Goal: Submit feedback/report problem: Submit feedback/report problem

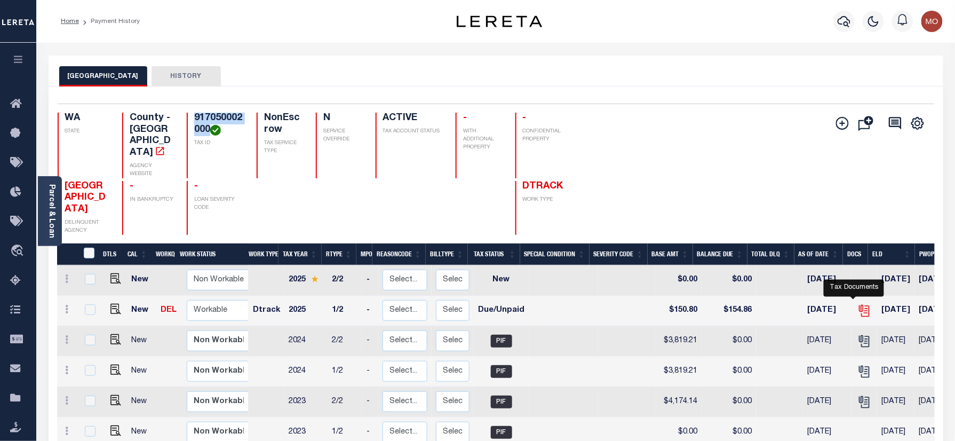
click at [859, 305] on icon "" at bounding box center [863, 309] width 9 height 9
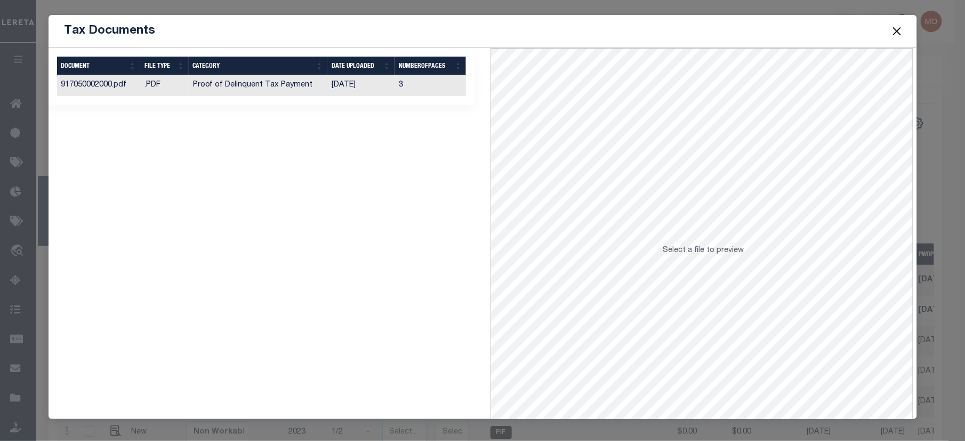
click at [317, 89] on td "Proof of Delinquent Tax Payment" at bounding box center [258, 85] width 139 height 21
click at [897, 27] on button "Close" at bounding box center [897, 31] width 14 height 14
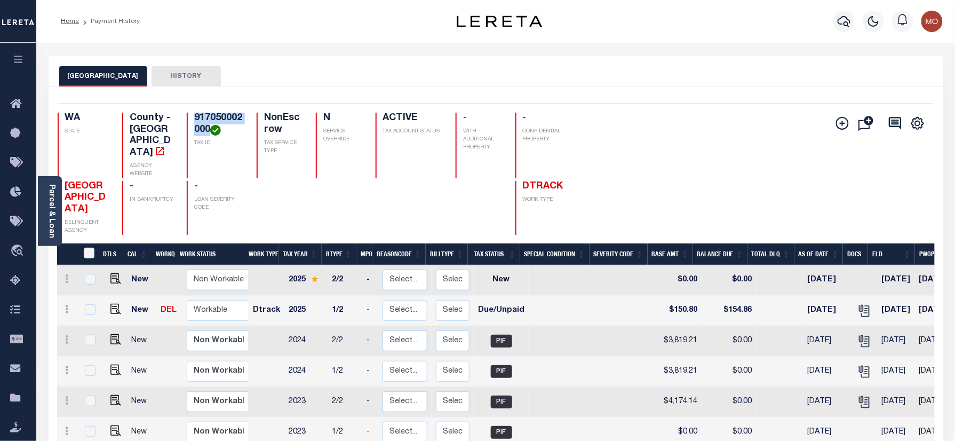
drag, startPoint x: 201, startPoint y: 130, endPoint x: 163, endPoint y: 116, distance: 40.5
click at [163, 116] on div "WA STATE County - WA AGENCY WEBSITE 917050002000 TAX ID NonEscrow TAX SERVICE T…" at bounding box center [317, 146] width 518 height 66
copy h4 "917050002000"
click at [110, 303] on img "" at bounding box center [115, 308] width 11 height 11
checkbox input "true"
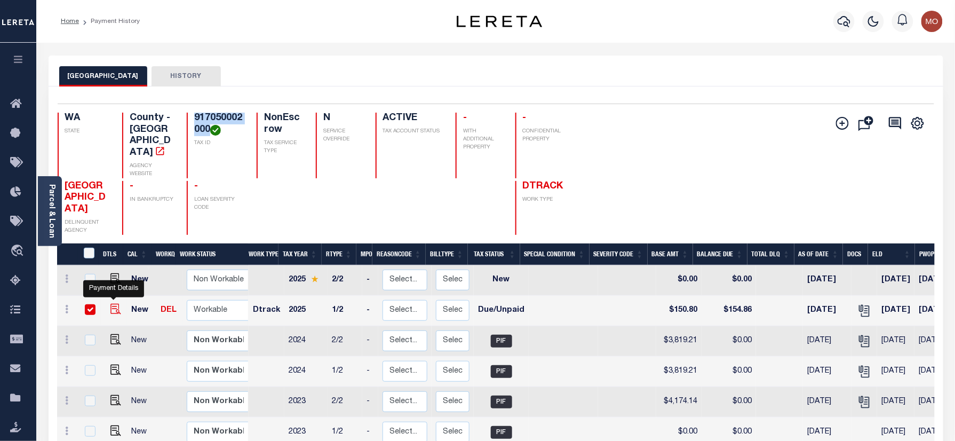
checkbox input "true"
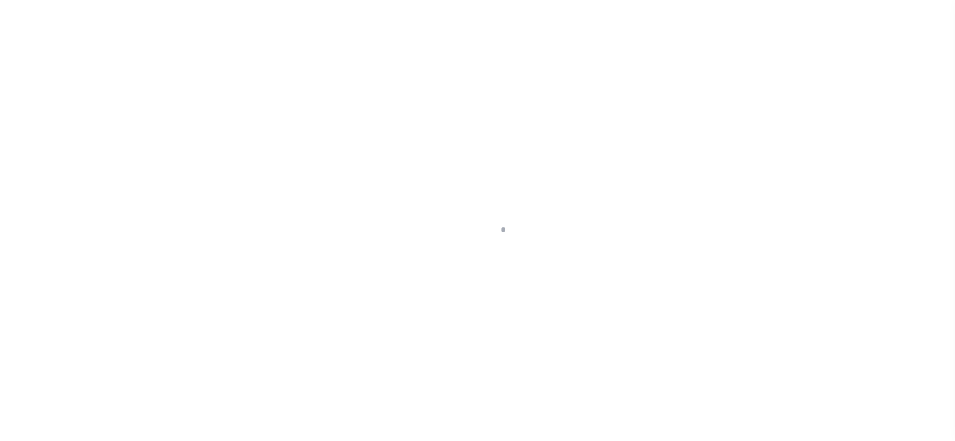
checkbox input "false"
type input "06/30/2025"
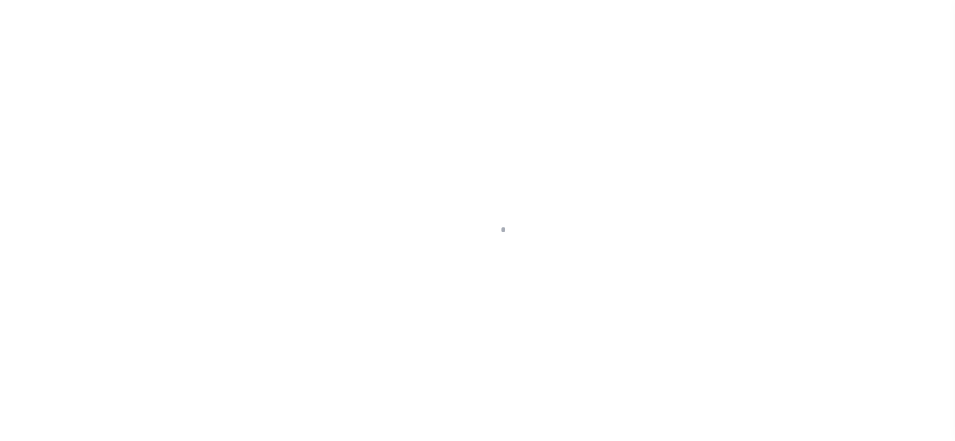
type input "[DATE]"
select select "DUE"
type input "$150.8"
type input "$4.06"
type input "$154.86"
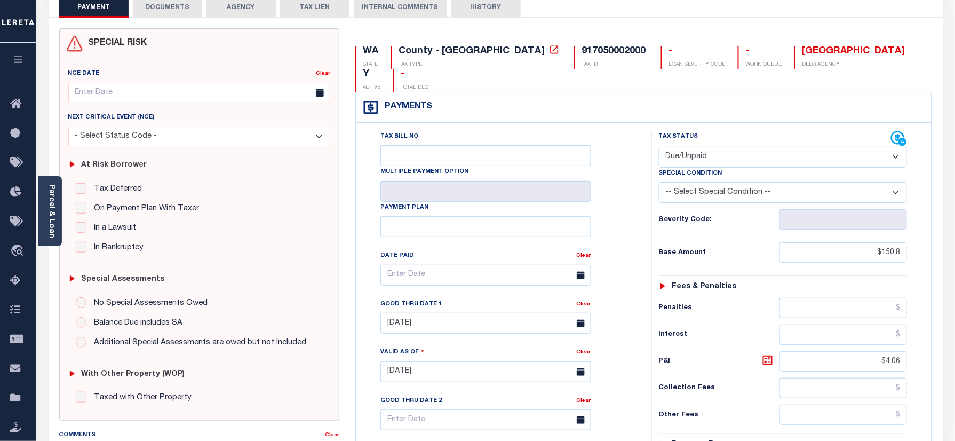
scroll to position [68, 0]
drag, startPoint x: 860, startPoint y: 235, endPoint x: 951, endPoint y: 235, distance: 91.2
click at [943, 235] on div "PAYMENT DOCUMENTS AGENCY DELINQUENT PAYEE" at bounding box center [496, 363] width 910 height 753
type input "08/28/2025"
drag, startPoint x: 865, startPoint y: 345, endPoint x: 926, endPoint y: 331, distance: 62.2
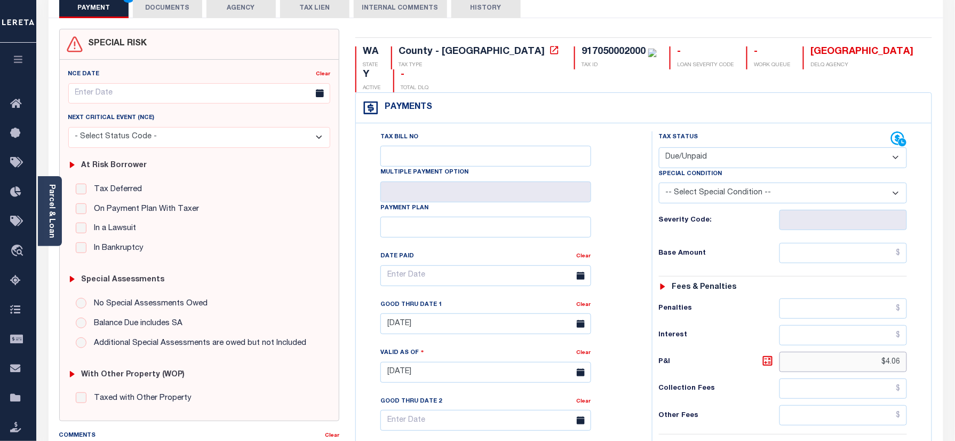
click at [922, 335] on div "Tax Status Status" at bounding box center [786, 366] width 285 height 471
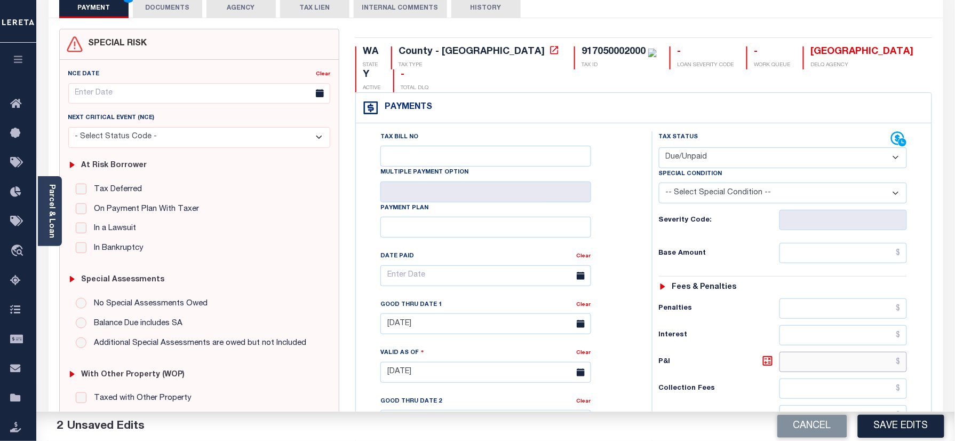
scroll to position [0, 0]
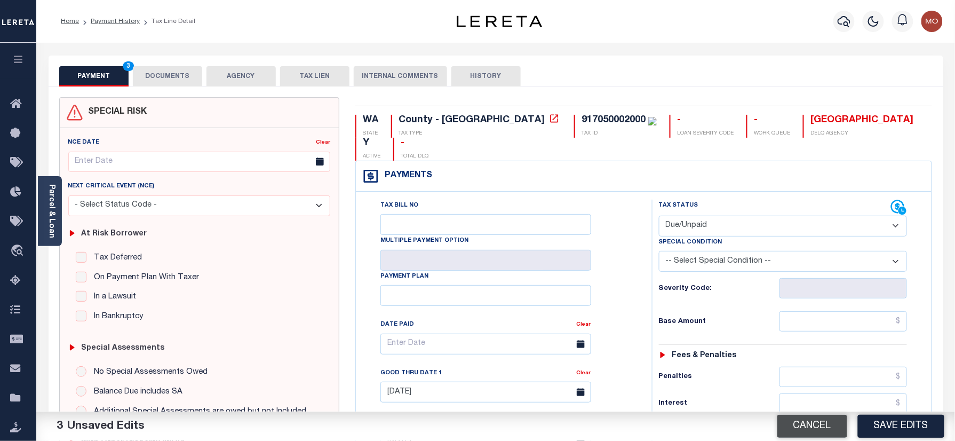
click at [796, 417] on button "Cancel" at bounding box center [812, 425] width 70 height 23
type input "[DATE]"
type input "$150.8"
type input "$4.06"
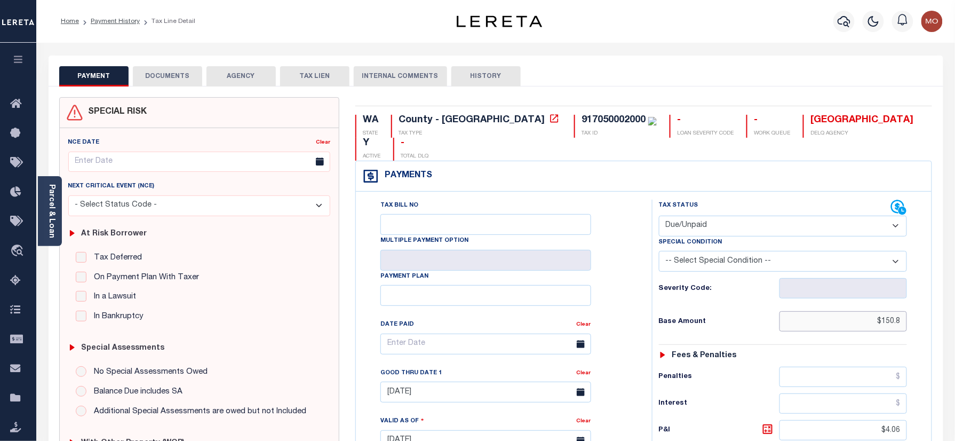
drag, startPoint x: 850, startPoint y: 309, endPoint x: 965, endPoint y: 306, distance: 115.3
click at [954, 306] on html "Home Payment History Tax Line Detail" at bounding box center [477, 404] width 955 height 809
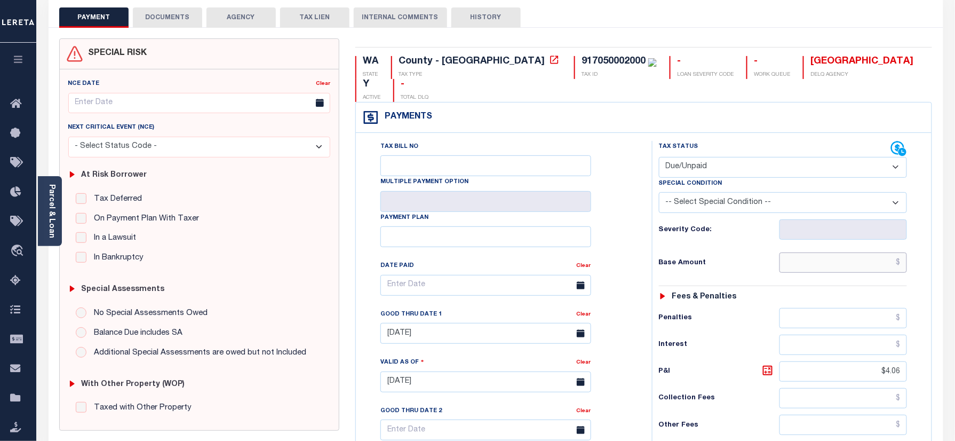
scroll to position [142, 0]
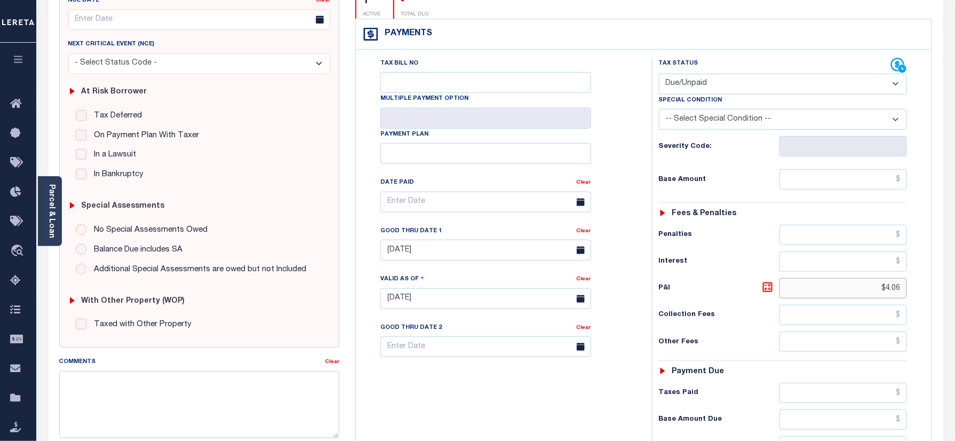
type input "[DATE]"
drag, startPoint x: 871, startPoint y: 267, endPoint x: 958, endPoint y: 272, distance: 86.5
click at [954, 272] on html "Home Payment History Tax Line Detail" at bounding box center [477, 262] width 955 height 809
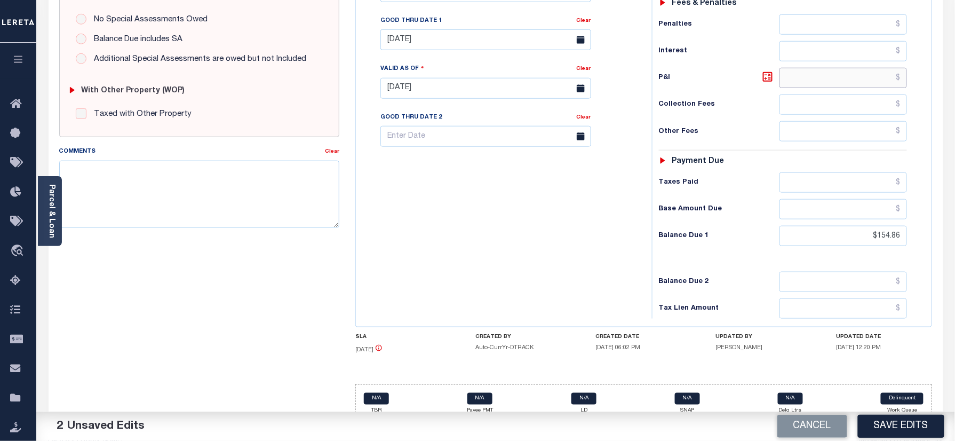
scroll to position [353, 0]
drag, startPoint x: 878, startPoint y: 220, endPoint x: 967, endPoint y: 220, distance: 89.6
click at [954, 220] on html "Home Payment History Tax Line Detail" at bounding box center [477, 51] width 955 height 809
click at [556, 234] on div "Tax Bill No Multiple Payment Option Payment Plan Clear" at bounding box center [500, 82] width 285 height 471
drag, startPoint x: 867, startPoint y: 222, endPoint x: 775, endPoint y: 231, distance: 92.2
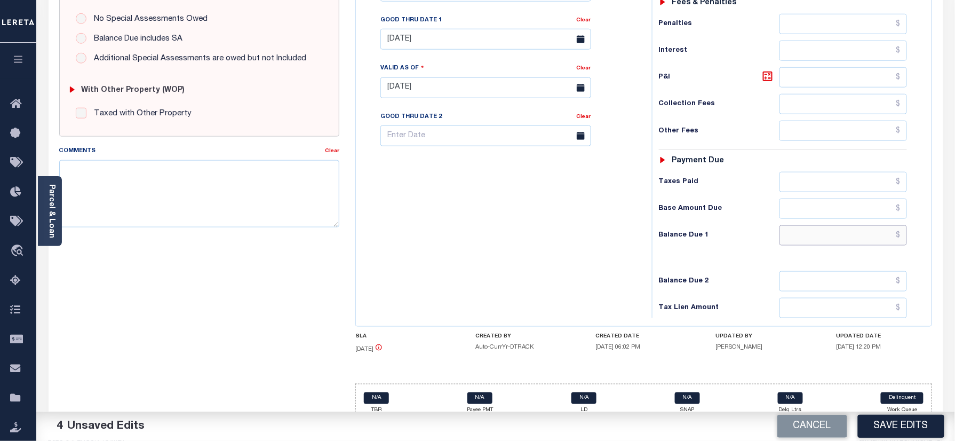
click at [867, 225] on input "text" at bounding box center [843, 235] width 128 height 20
type input "$0.00"
click at [620, 253] on div "Tax Bill No Multiple Payment Option Payment Plan Clear" at bounding box center [500, 82] width 285 height 471
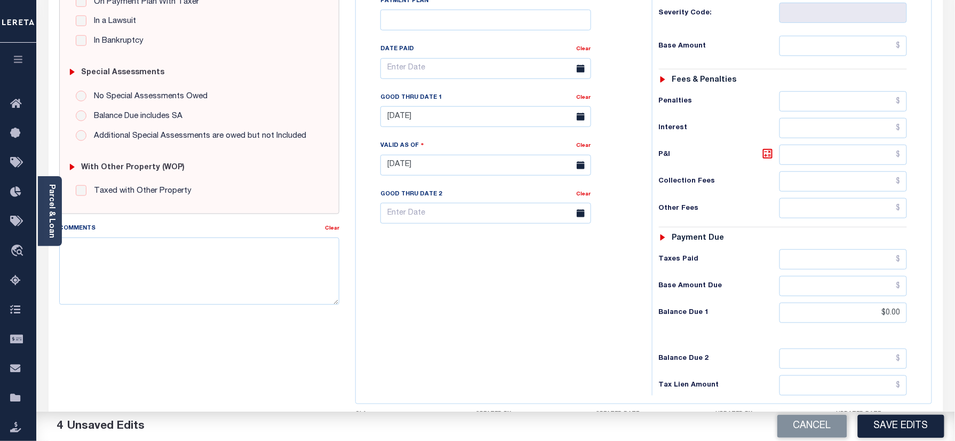
scroll to position [210, 0]
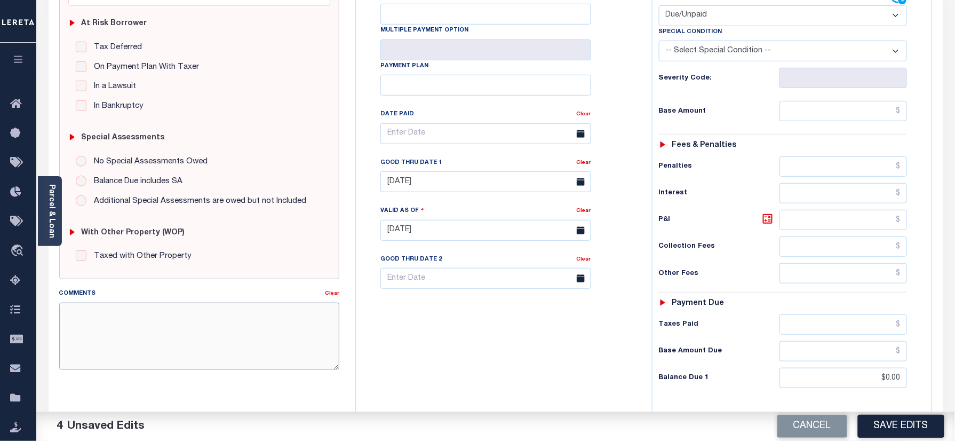
click at [185, 347] on textarea "Comments" at bounding box center [199, 335] width 281 height 67
type textarea "Inactive PARCEL"
click at [888, 425] on button "Save Edits" at bounding box center [901, 425] width 86 height 23
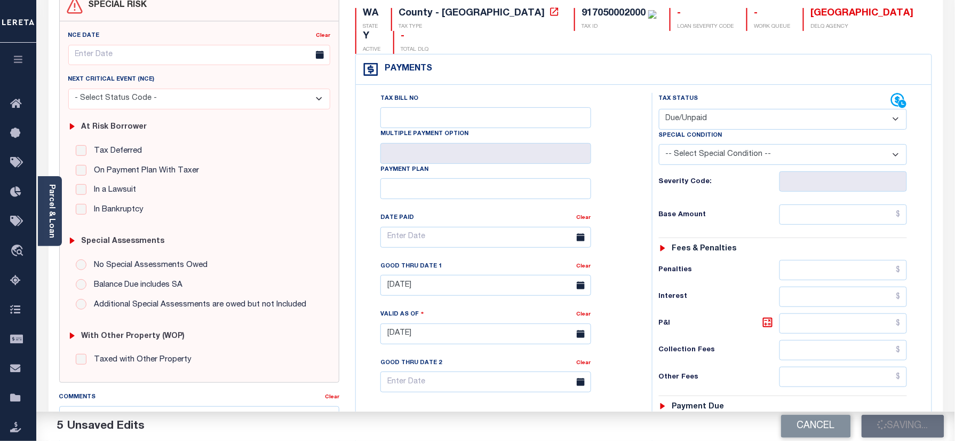
scroll to position [0, 0]
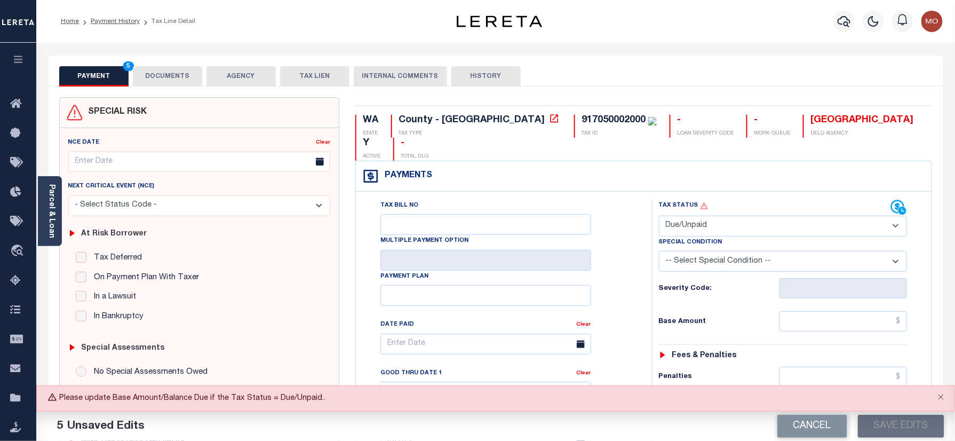
click at [706, 215] on select "- Select Status Code - Open Due/Unpaid Paid Incomplete No Tax Due Internal Refu…" at bounding box center [783, 225] width 249 height 21
select select
click at [659, 215] on select "- Select Status Code - Open Due/Unpaid Paid Incomplete No Tax Due Internal Refu…" at bounding box center [783, 225] width 249 height 21
click at [882, 429] on button "Save Edits" at bounding box center [901, 425] width 86 height 23
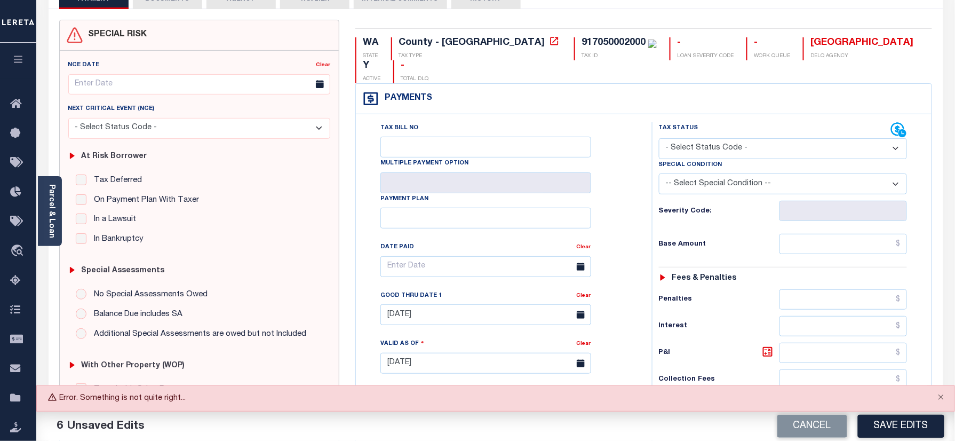
scroll to position [142, 0]
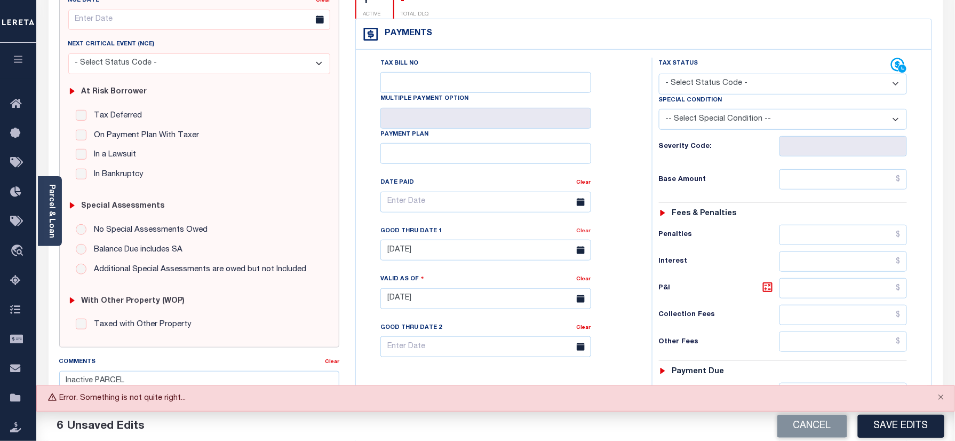
click at [579, 228] on link "Clear" at bounding box center [584, 230] width 14 height 5
click at [897, 429] on button "Save Edits" at bounding box center [901, 425] width 86 height 23
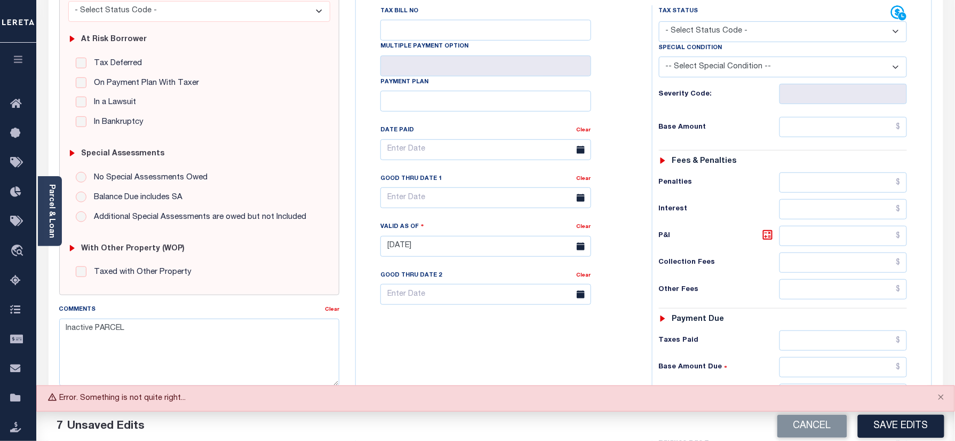
scroll to position [353, 0]
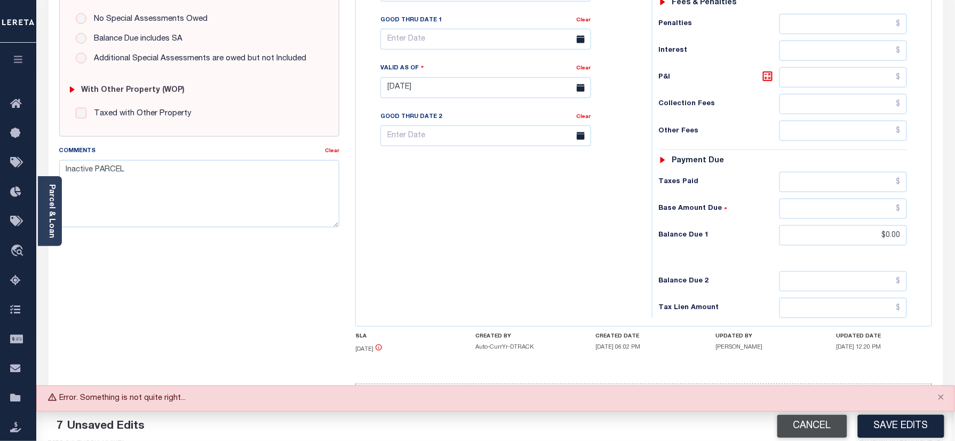
click at [804, 429] on button "Cancel" at bounding box center [812, 425] width 70 height 23
type input "06/30/2025"
type input "[DATE]"
select select "DUE"
type input "$150.8"
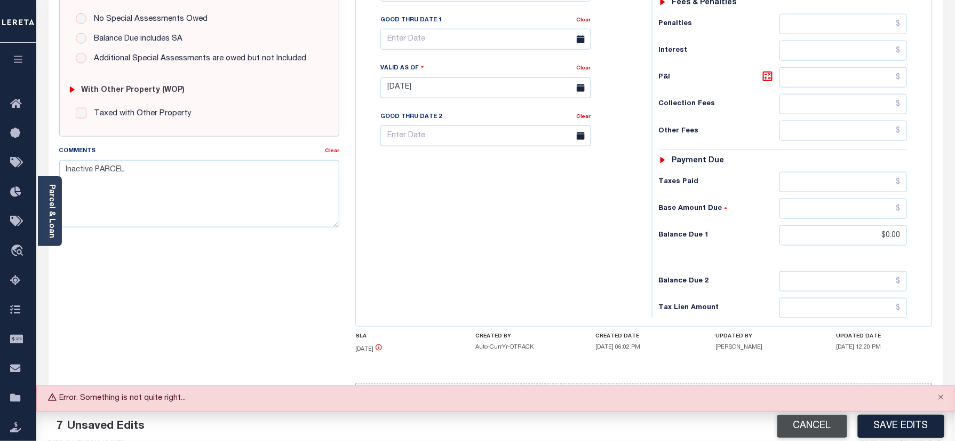
type input "$4.06"
type input "$154.86"
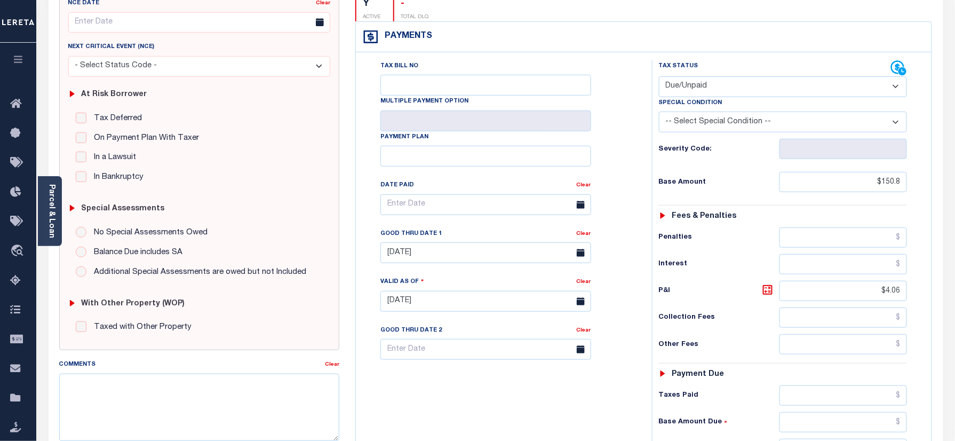
scroll to position [0, 0]
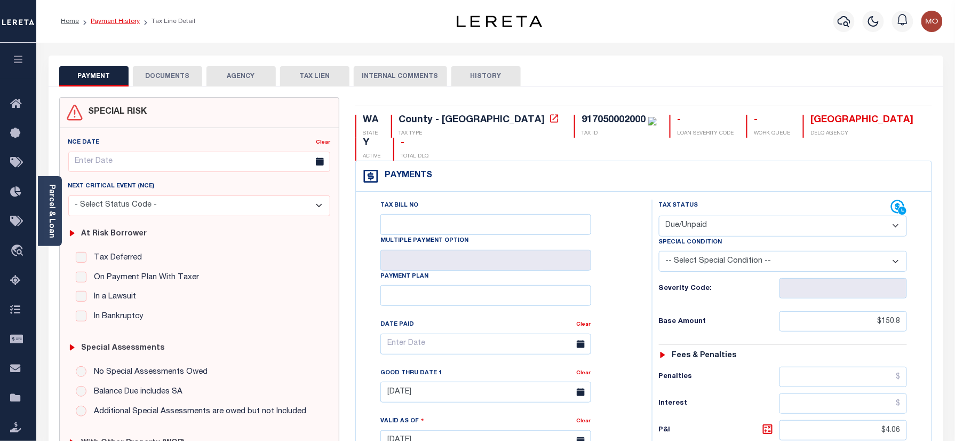
click at [129, 20] on link "Payment History" at bounding box center [115, 21] width 49 height 6
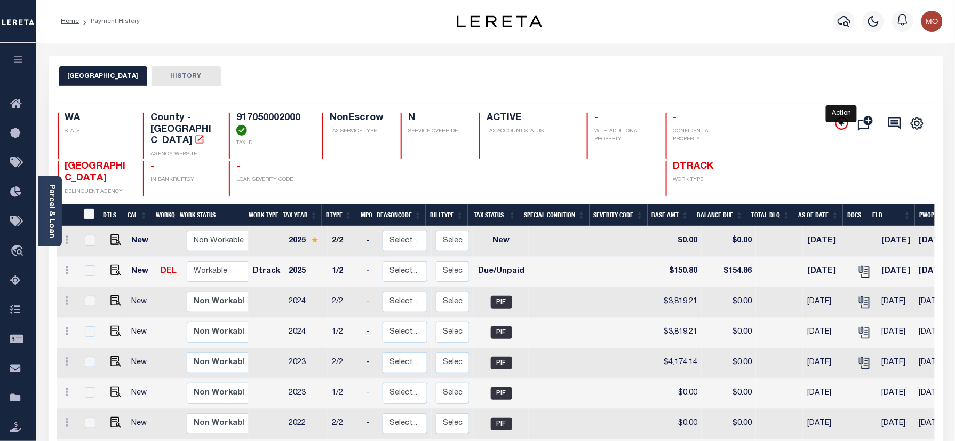
click at [841, 126] on icon "" at bounding box center [841, 123] width 13 height 13
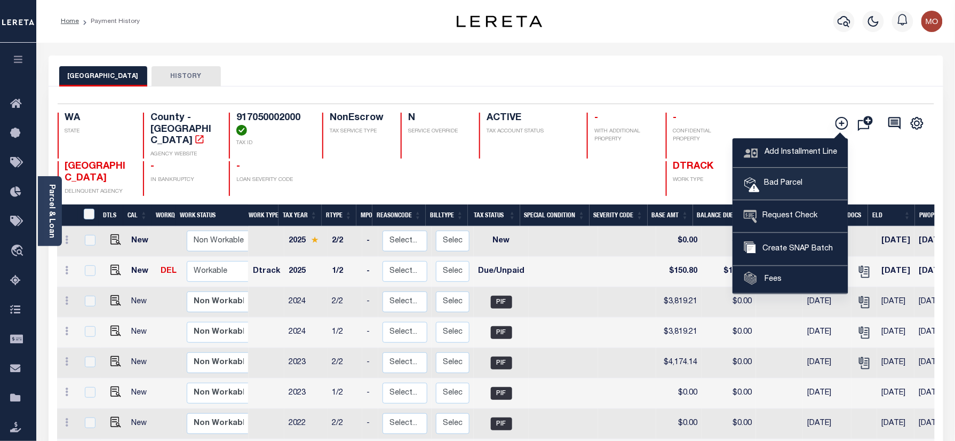
click at [774, 183] on span "Bad Parcel" at bounding box center [780, 184] width 43 height 12
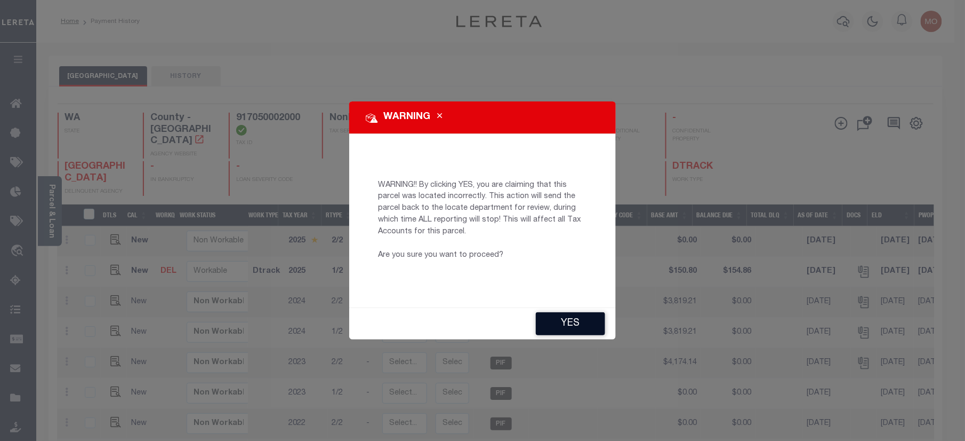
click at [575, 323] on button "YES" at bounding box center [570, 323] width 69 height 23
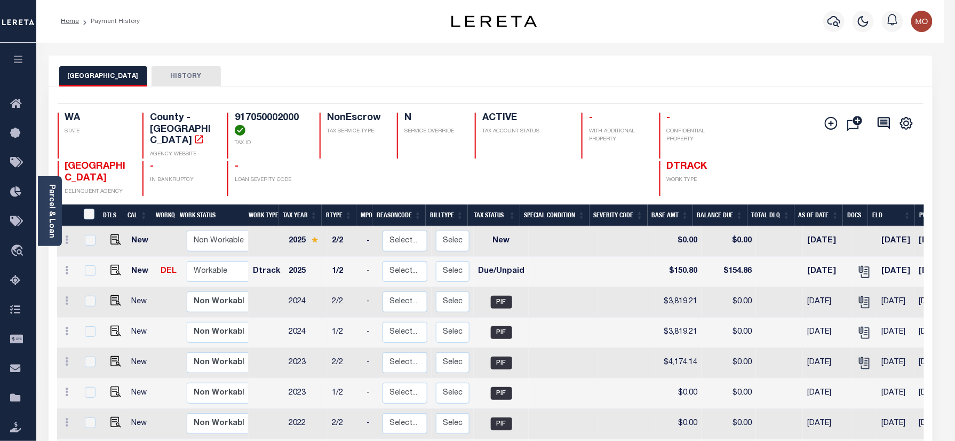
type input "Mohan.Nagaraju@accumatch.com"
type input "[DATE]"
type input "CP"
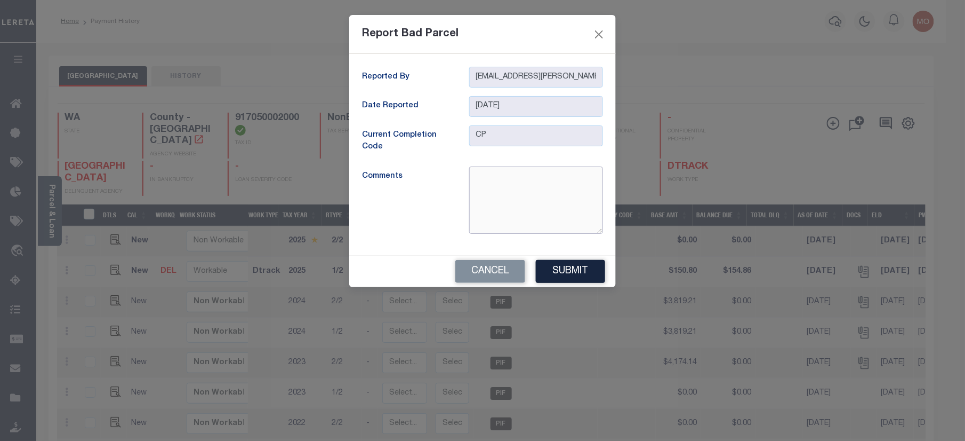
click at [521, 217] on textarea at bounding box center [536, 199] width 134 height 67
type textarea "Inactive Parcel"
drag, startPoint x: 580, startPoint y: 268, endPoint x: 577, endPoint y: 276, distance: 9.3
click at [577, 276] on button "Submit" at bounding box center [570, 271] width 69 height 23
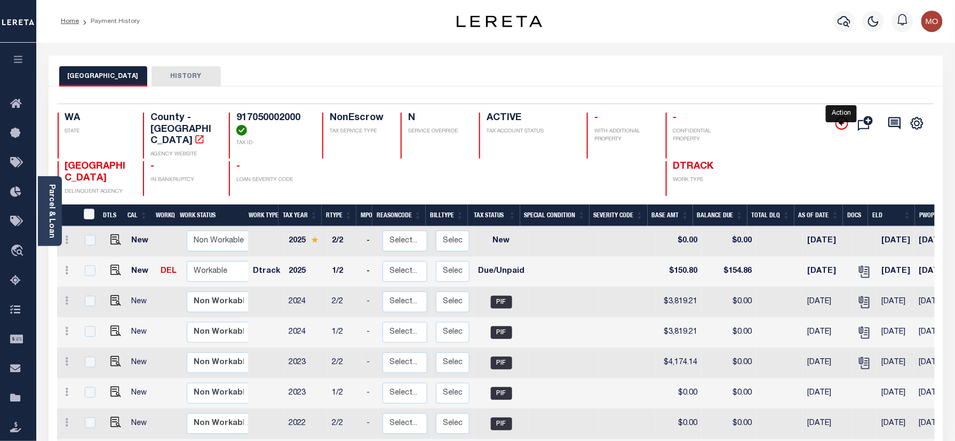
click at [843, 122] on icon "" at bounding box center [841, 123] width 13 height 13
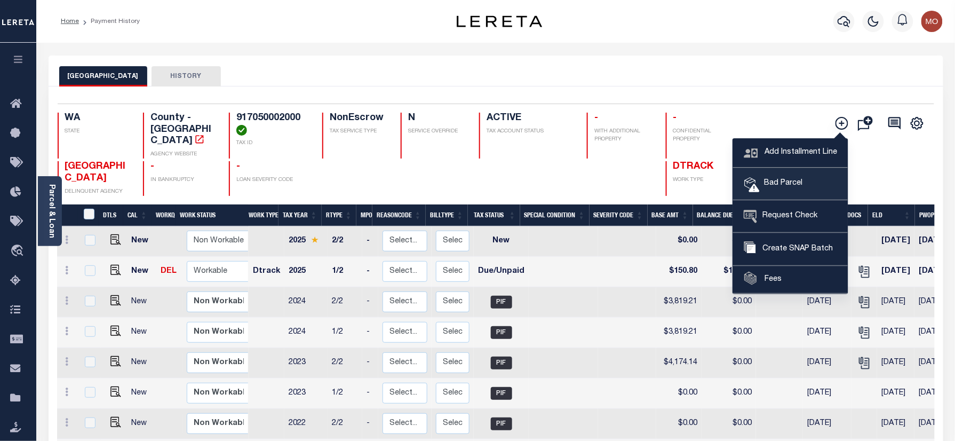
click at [785, 177] on link "Bad Parcel" at bounding box center [790, 184] width 115 height 32
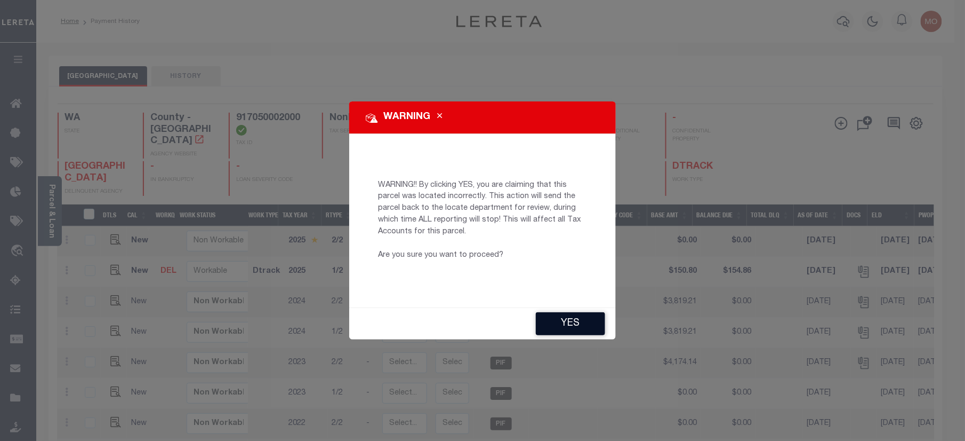
click at [574, 322] on button "YES" at bounding box center [570, 323] width 69 height 23
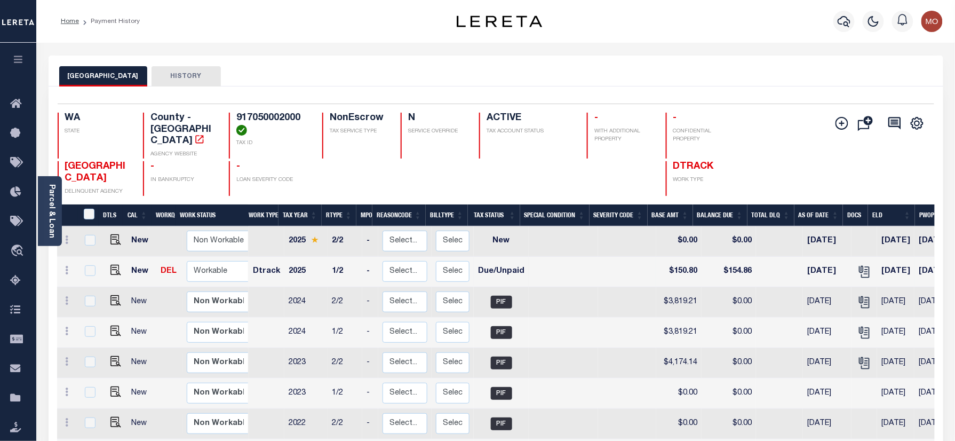
type input "BP"
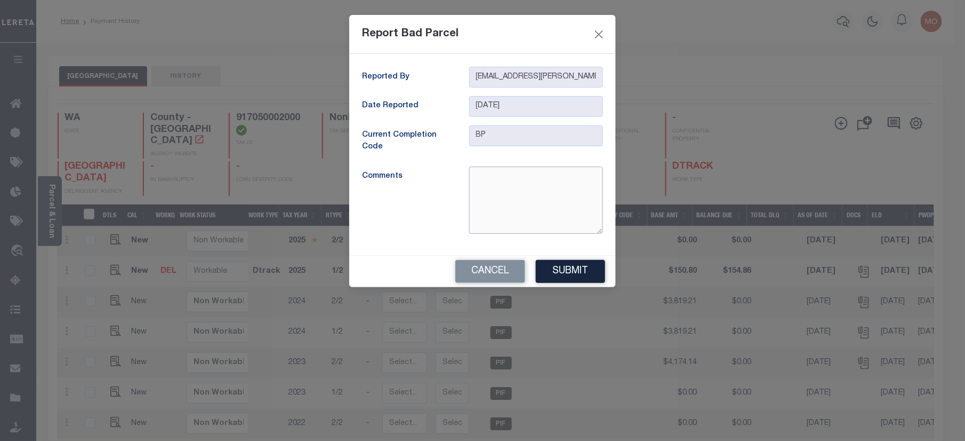
click at [497, 197] on textarea at bounding box center [536, 199] width 134 height 67
paste textarea "This account has been killed."
type textarea "This account has been killed."
click at [568, 272] on button "Submit" at bounding box center [570, 271] width 69 height 23
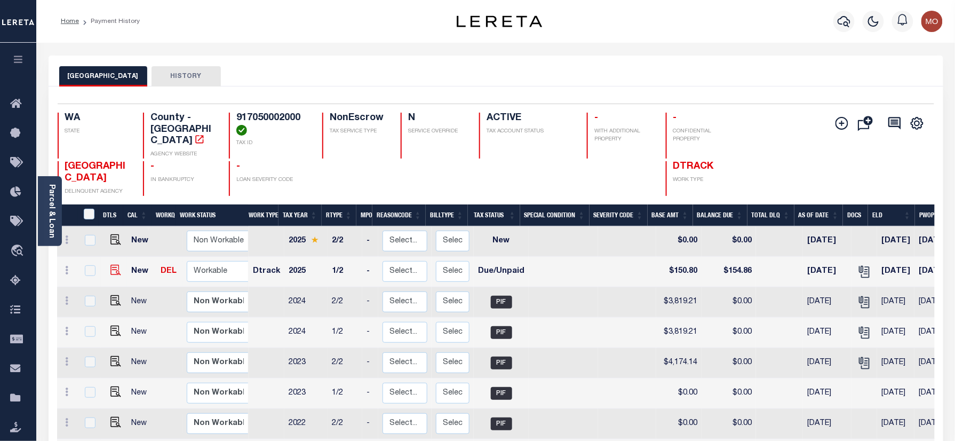
click at [111, 265] on img at bounding box center [115, 270] width 11 height 11
checkbox input "true"
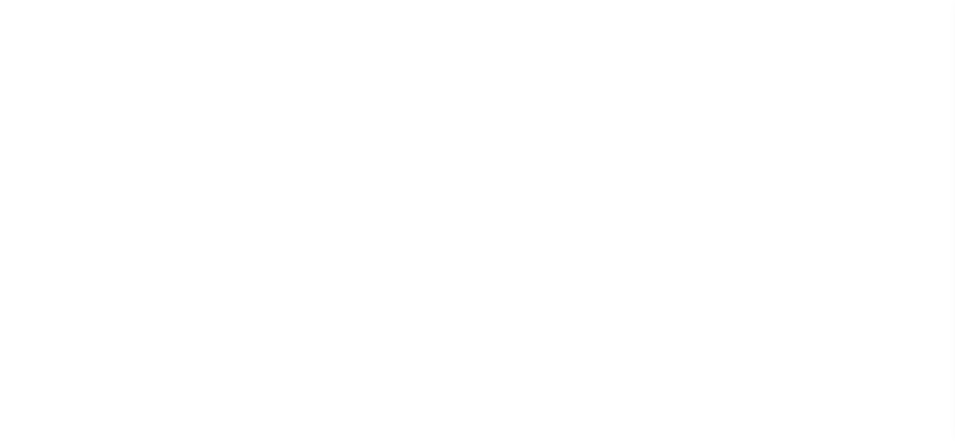
select select "DUE"
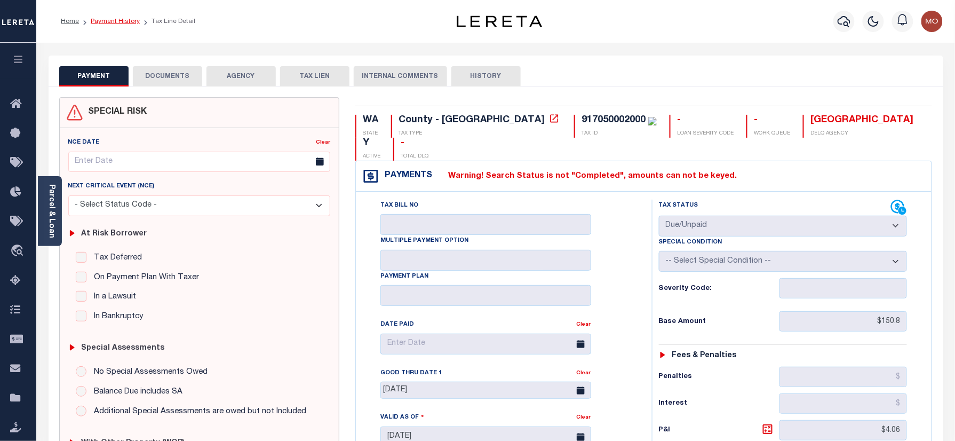
click at [115, 23] on link "Payment History" at bounding box center [115, 21] width 49 height 6
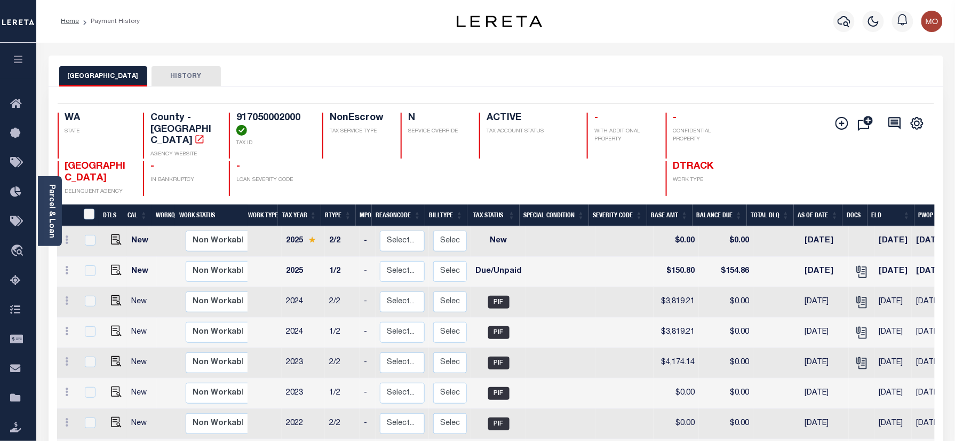
click at [315, 45] on div "Parcel & Loan Loan Details 11165 LOAN NO ACTIVE" at bounding box center [496, 356] width 910 height 626
click at [842, 22] on icon "button" at bounding box center [843, 21] width 13 height 13
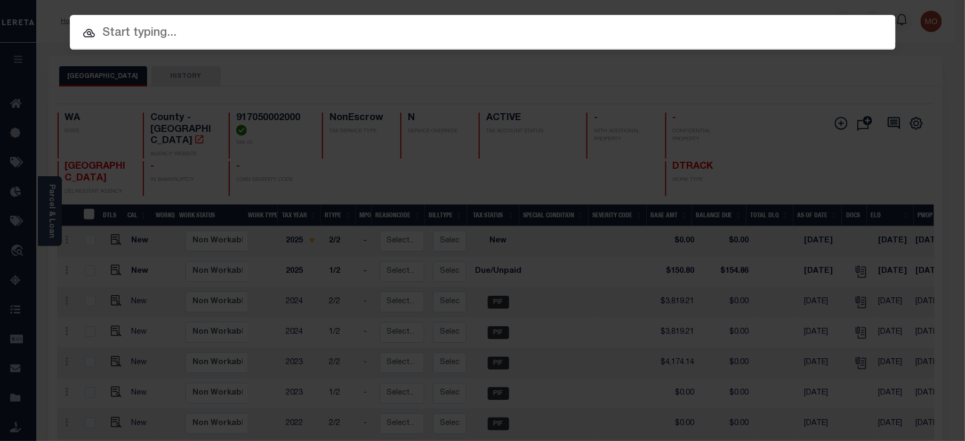
click at [220, 35] on input "text" at bounding box center [483, 33] width 826 height 19
paste input "9157026"
type input "9157026"
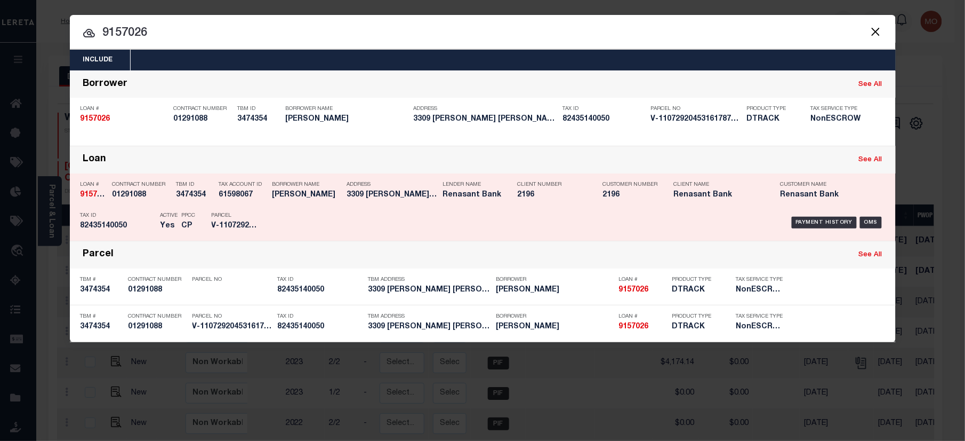
click at [197, 219] on div "PPCC CP" at bounding box center [189, 222] width 30 height 31
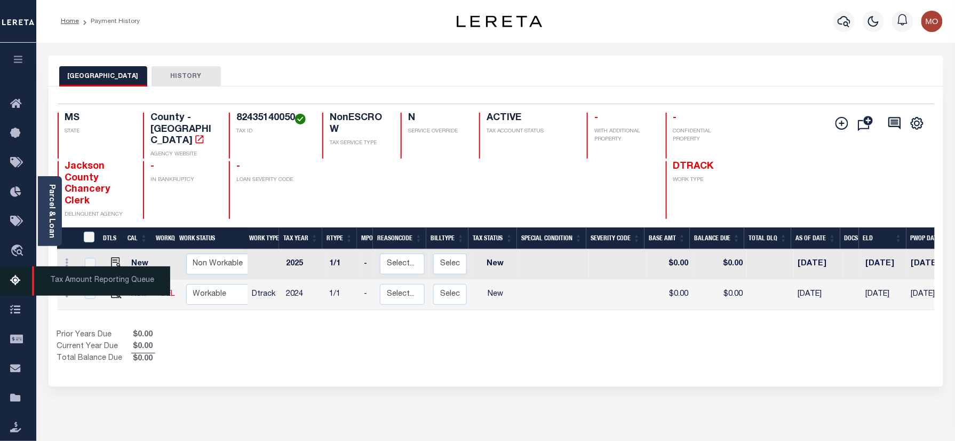
click at [15, 281] on icon at bounding box center [18, 280] width 17 height 13
